Goal: Transaction & Acquisition: Purchase product/service

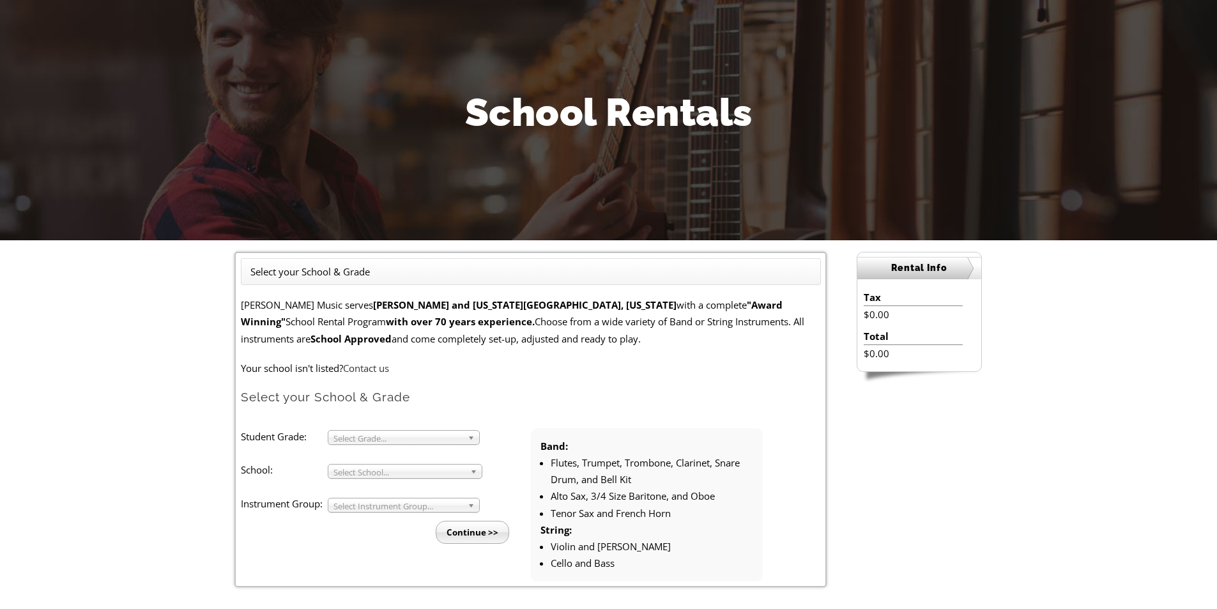
scroll to position [107, 0]
click at [384, 439] on span "Select Grade..." at bounding box center [398, 437] width 129 height 15
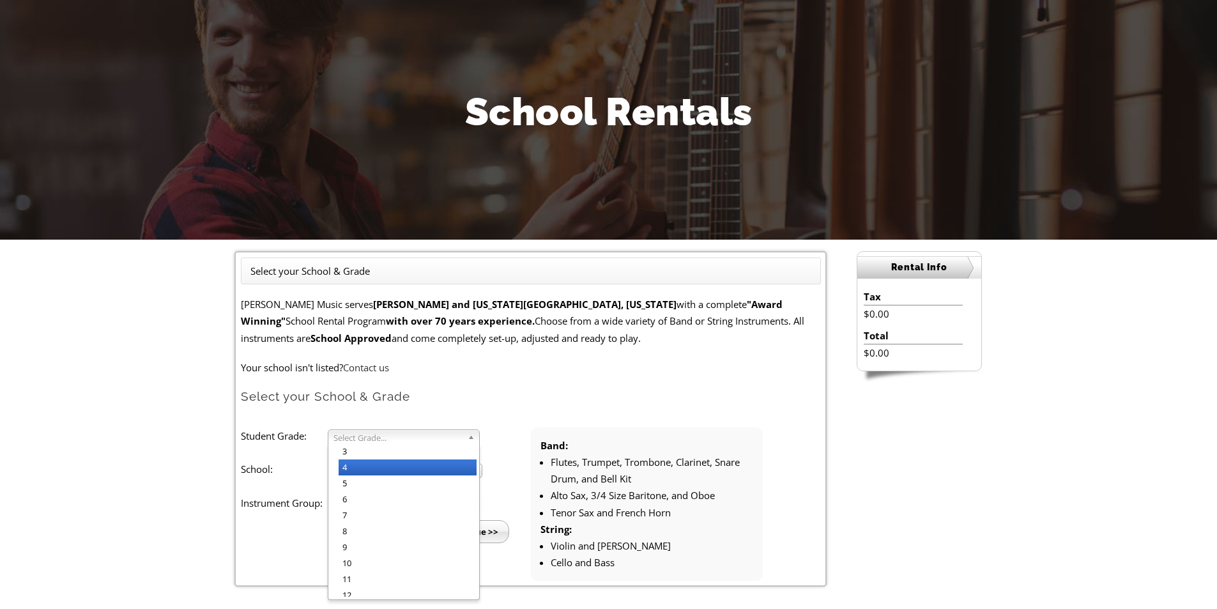
click at [352, 468] on li "4" at bounding box center [408, 467] width 138 height 16
click at [356, 470] on span "Select School..." at bounding box center [400, 471] width 132 height 15
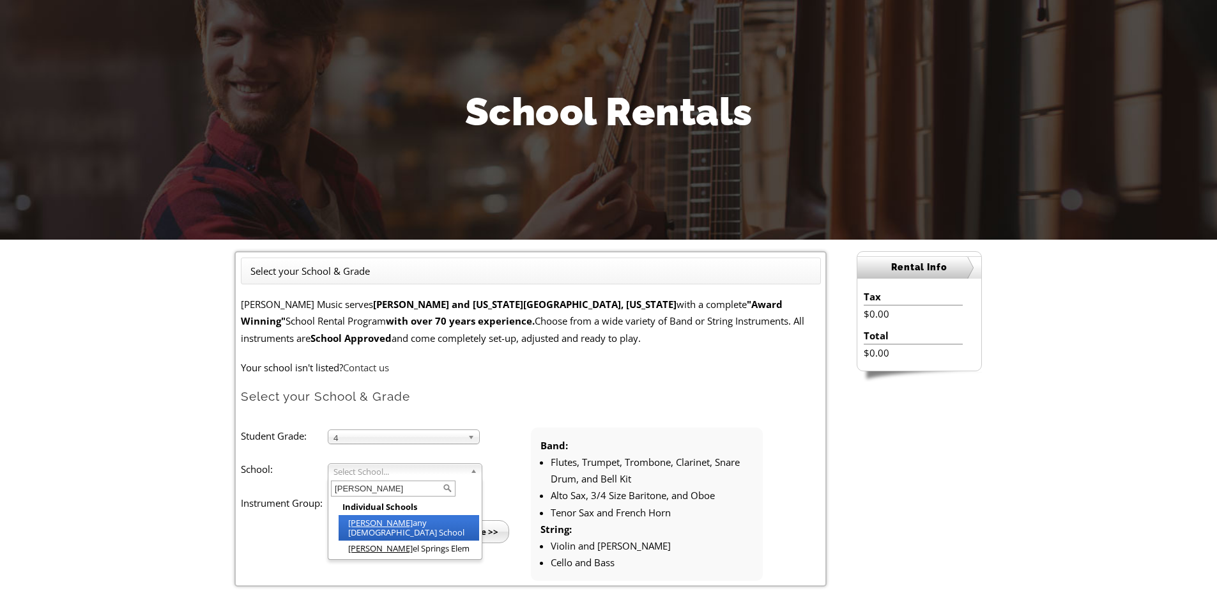
type input "beth"
click at [378, 518] on li "Beth any Christian School" at bounding box center [409, 528] width 141 height 26
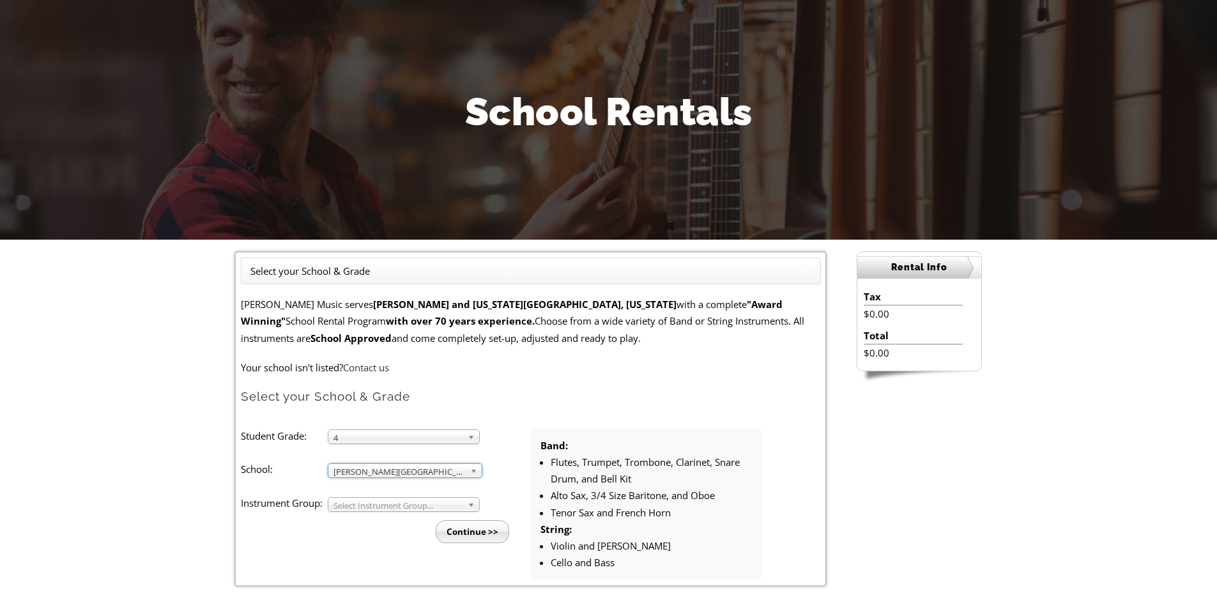
click at [374, 504] on span "Select Instrument Group..." at bounding box center [398, 505] width 129 height 15
click at [377, 525] on li "Band" at bounding box center [408, 519] width 138 height 16
click at [472, 530] on input "Continue >>" at bounding box center [472, 531] width 73 height 23
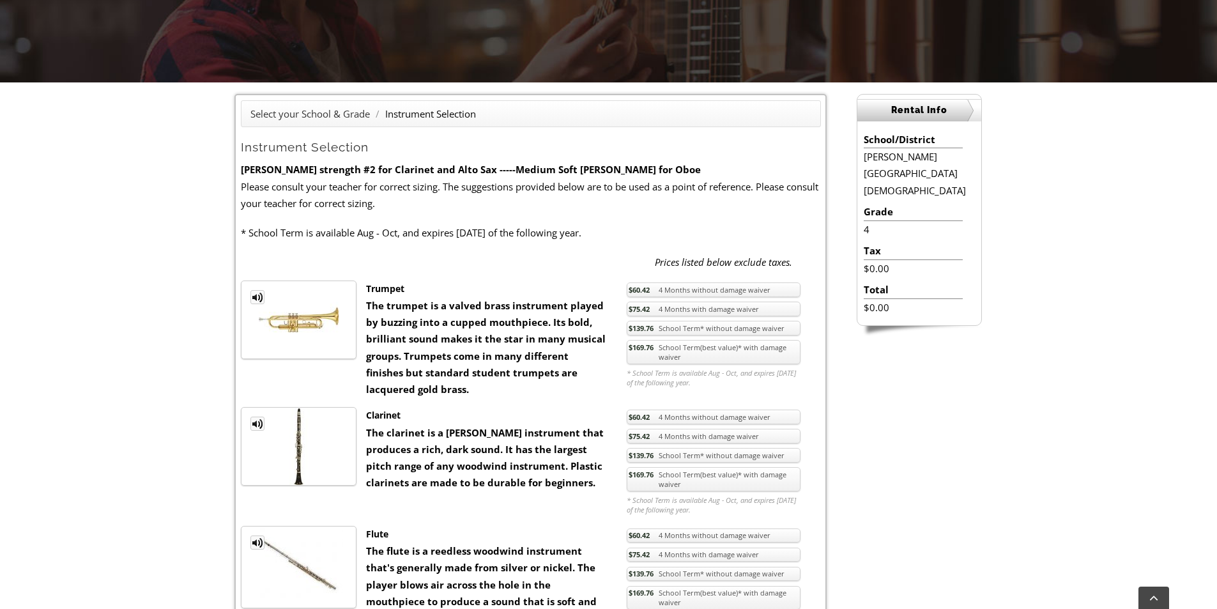
scroll to position [256, 0]
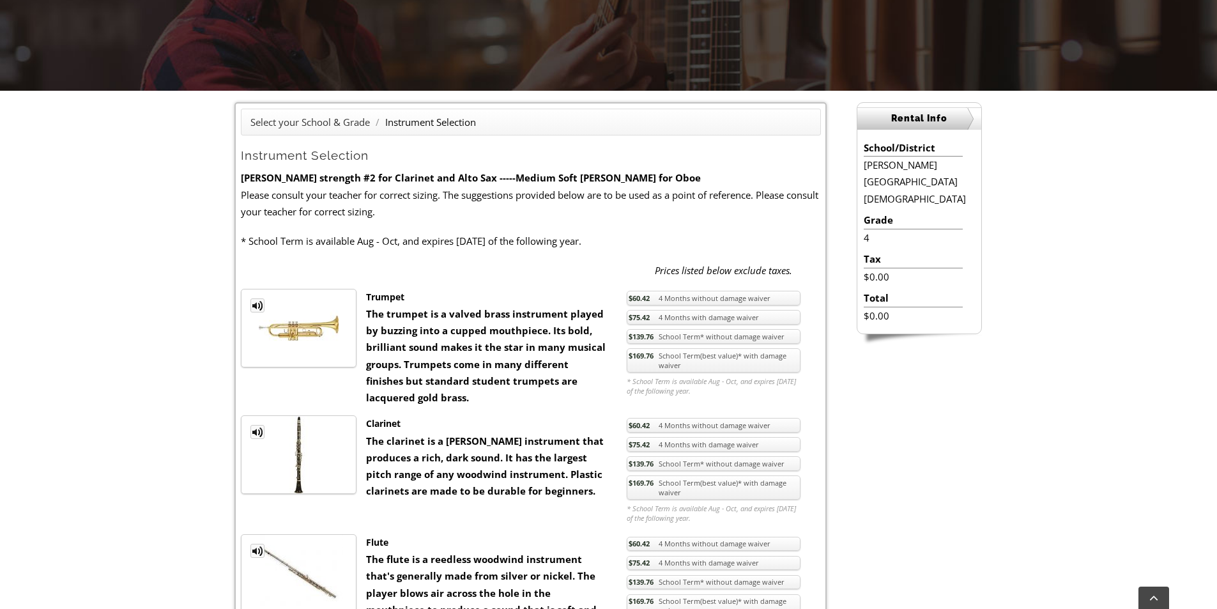
click at [697, 364] on link "$169.76 School Term(best value)* with damage waiver" at bounding box center [714, 360] width 174 height 24
